Goal: Book appointment/travel/reservation

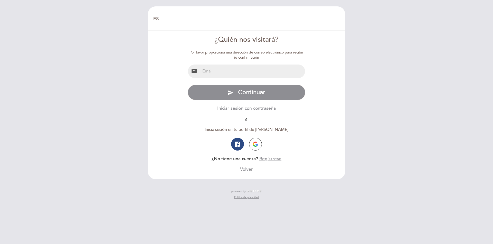
select select "es"
click at [246, 68] on input "email" at bounding box center [252, 72] width 105 height 14
type input "[EMAIL_ADDRESS][PERSON_NAME][DOMAIN_NAME]"
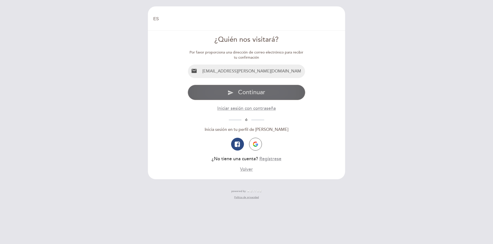
click at [251, 90] on span "Continuar" at bounding box center [251, 92] width 27 height 7
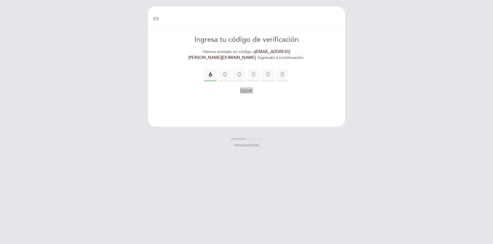
type input "6"
type input "5"
type input "9"
type input "7"
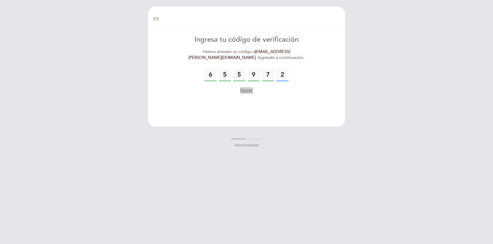
type input "2"
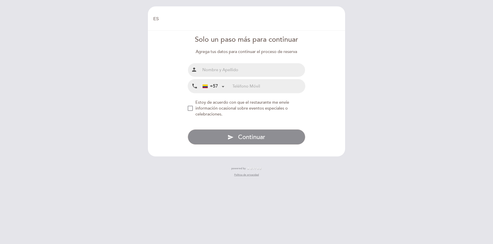
click at [250, 71] on input "text" at bounding box center [252, 70] width 105 height 14
click at [225, 69] on input "text" at bounding box center [252, 70] width 105 height 14
type input "[PERSON_NAME] [PERSON_NAME]"
click at [246, 90] on div "Nombre completo person [PERSON_NAME] [PERSON_NAME] Teléfono Móvil local_phone +…" at bounding box center [247, 78] width 118 height 30
click at [246, 90] on input "tel" at bounding box center [268, 87] width 73 height 14
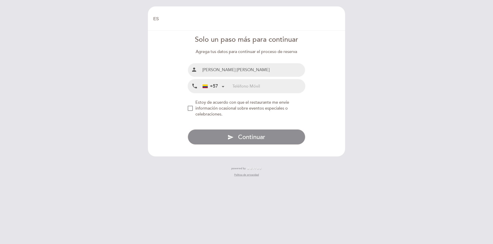
click at [267, 86] on input "tel" at bounding box center [268, 87] width 73 height 14
type input "6"
type input "3105100380"
click at [193, 111] on md-checkbox "Estoy de acuerdo con que el restaurante me envíe información ocasional sobre ev…" at bounding box center [247, 109] width 118 height 18
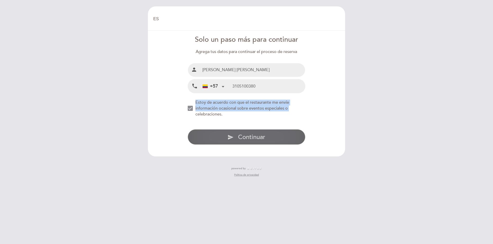
click at [235, 137] on button "send Continuar" at bounding box center [247, 137] width 118 height 15
